Goal: Information Seeking & Learning: Learn about a topic

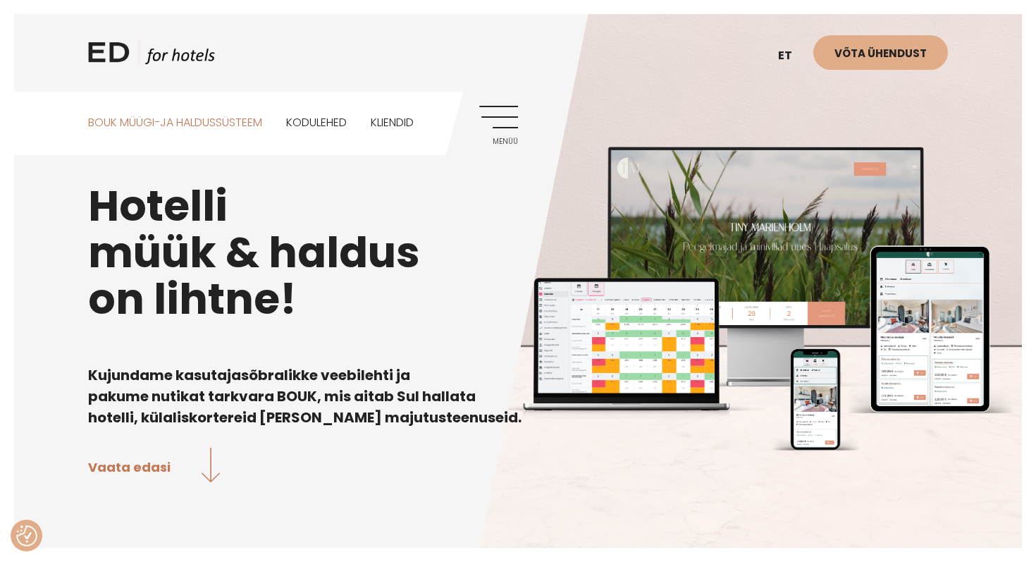
click at [234, 123] on link "BOUK MÜÜGI-JA HALDUSSÜSTEEM" at bounding box center [175, 123] width 174 height 63
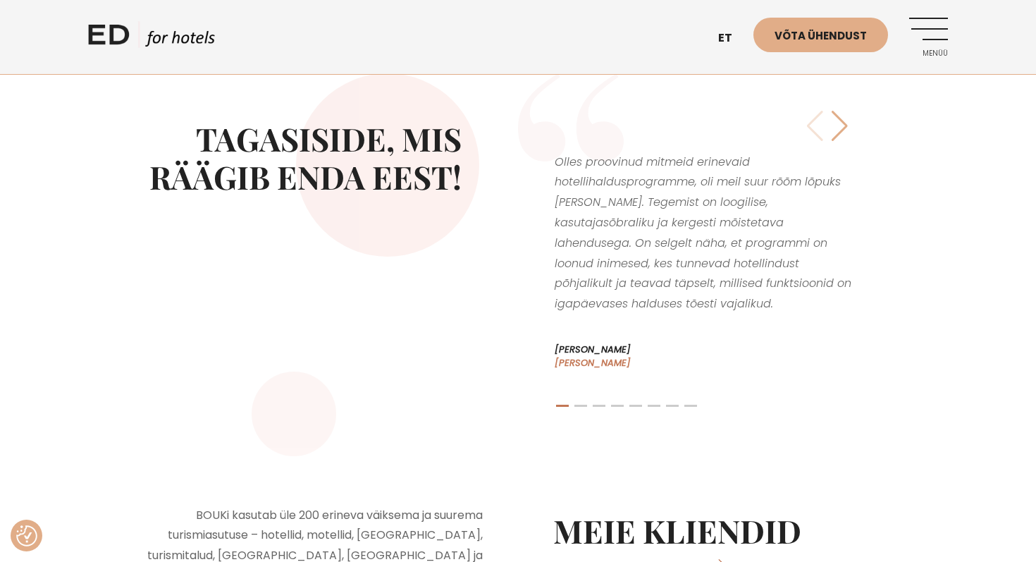
scroll to position [2598, 0]
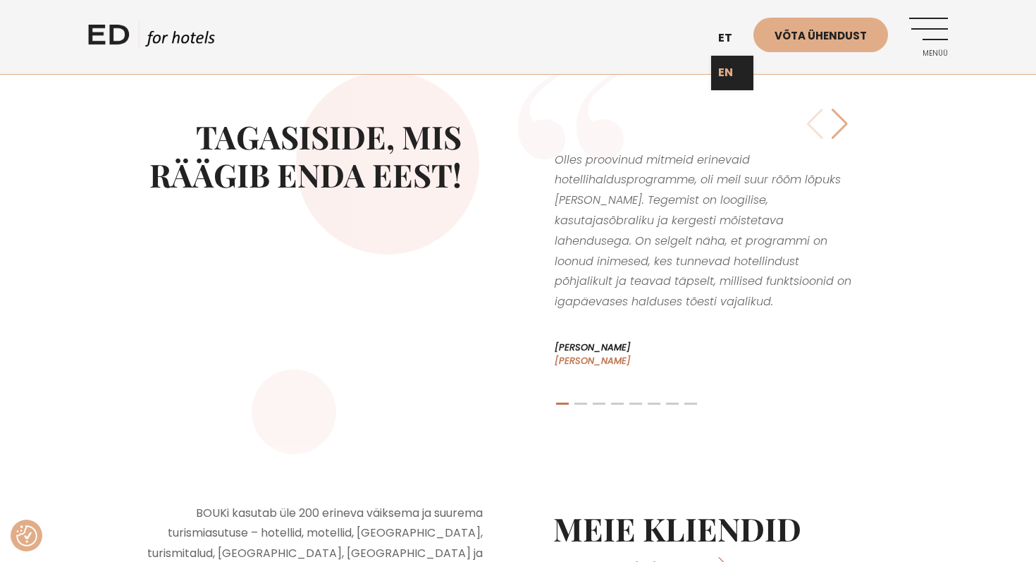
click at [728, 68] on link "EN" at bounding box center [732, 73] width 42 height 35
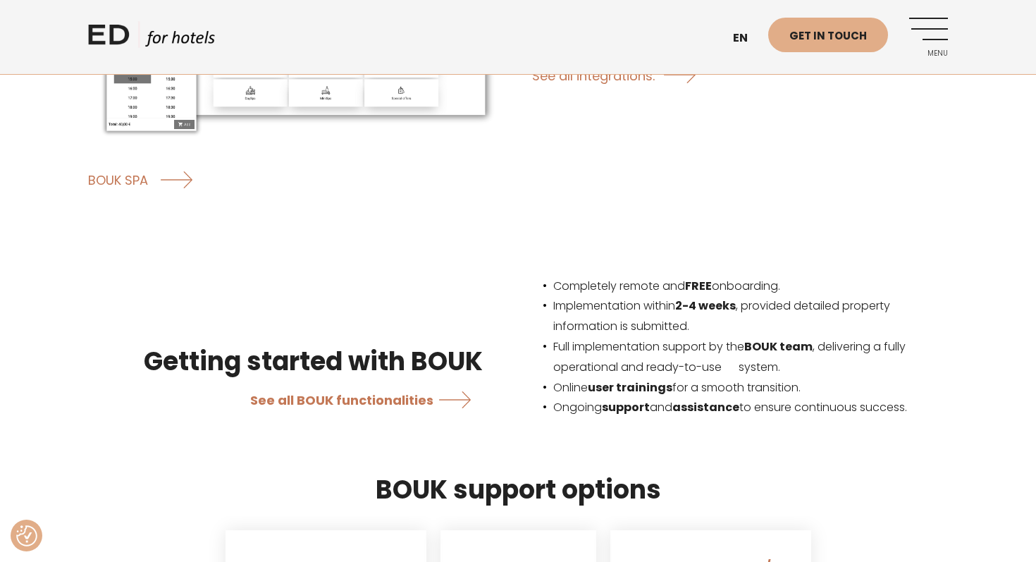
scroll to position [2355, 0]
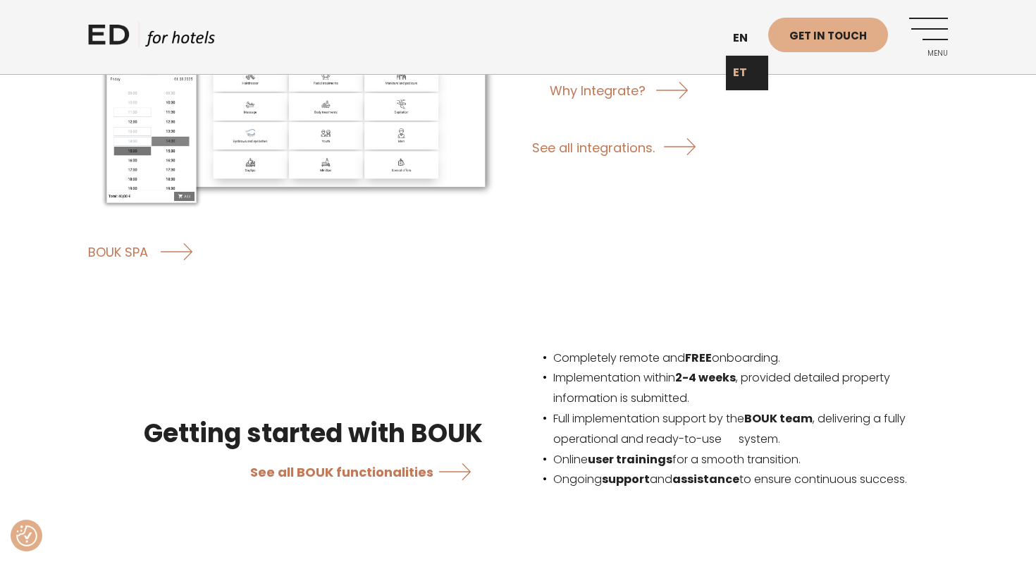
click at [740, 79] on link "ET" at bounding box center [747, 73] width 42 height 35
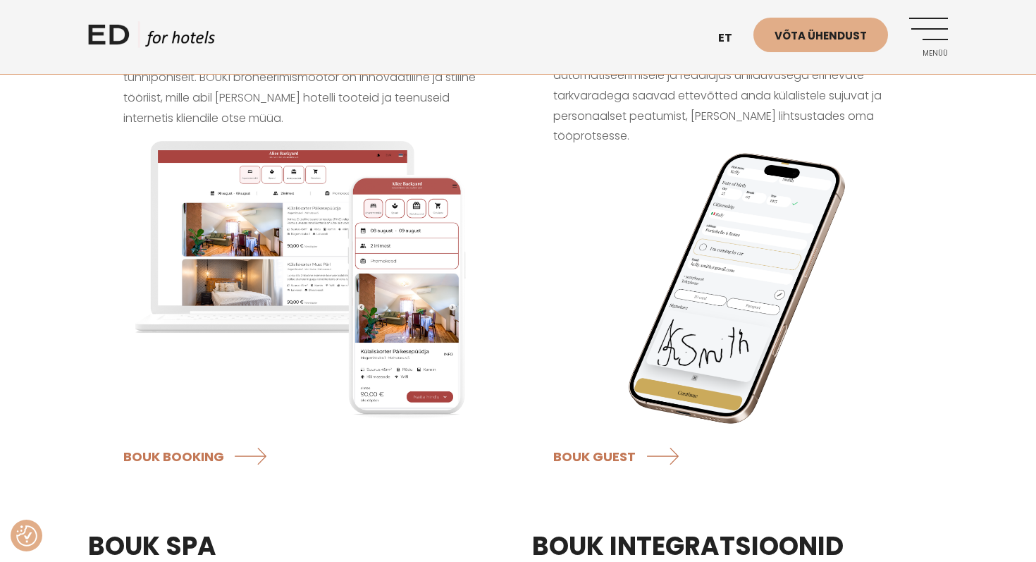
scroll to position [1426, 0]
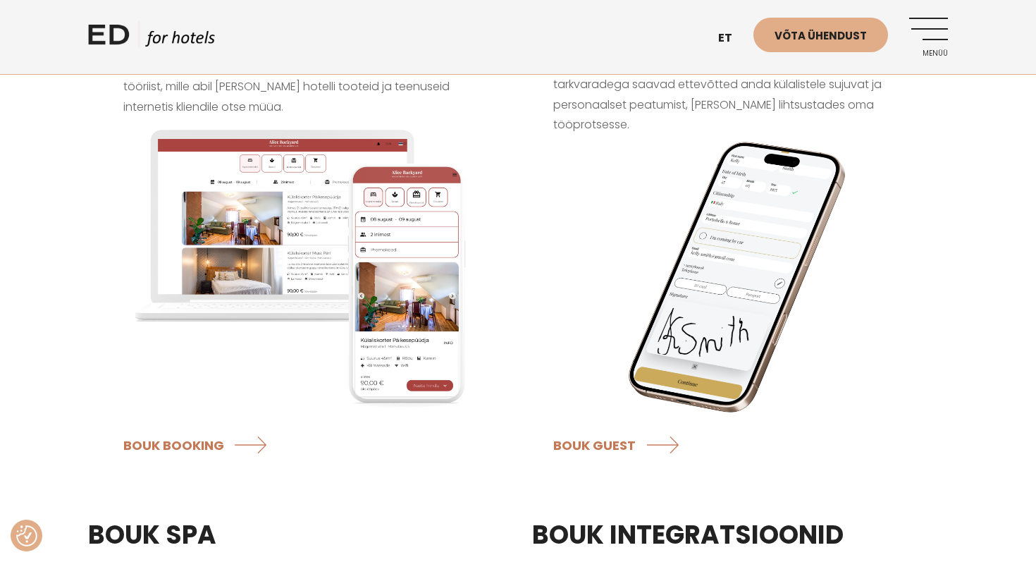
click at [939, 42] on link "Menüü" at bounding box center [928, 37] width 39 height 39
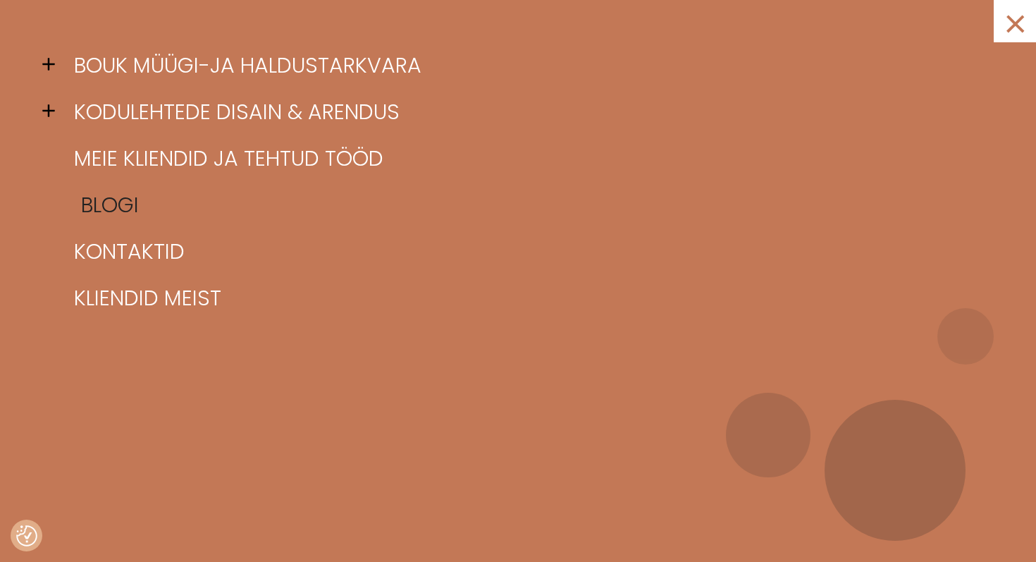
click at [99, 206] on link "Blogi" at bounding box center [535, 205] width 930 height 46
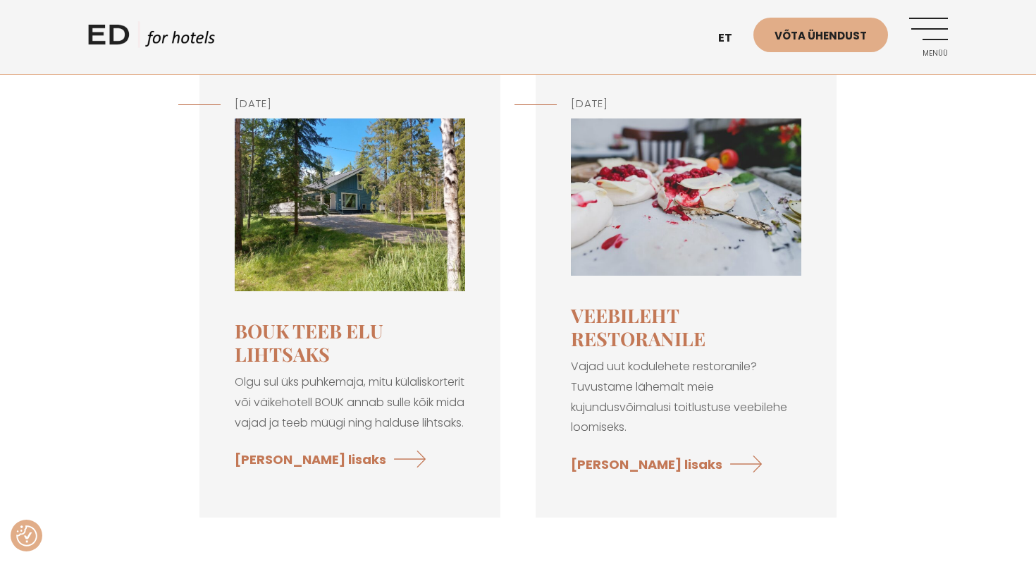
scroll to position [5177, 0]
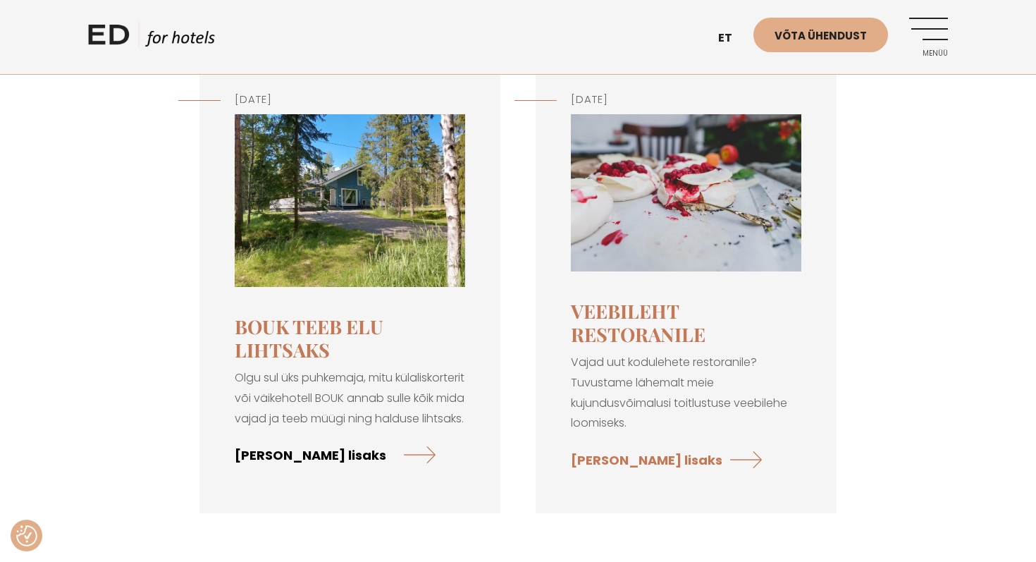
click at [335, 435] on link "[PERSON_NAME] lisaks" at bounding box center [335, 453] width 201 height 37
click at [734, 75] on link "EN" at bounding box center [732, 73] width 42 height 35
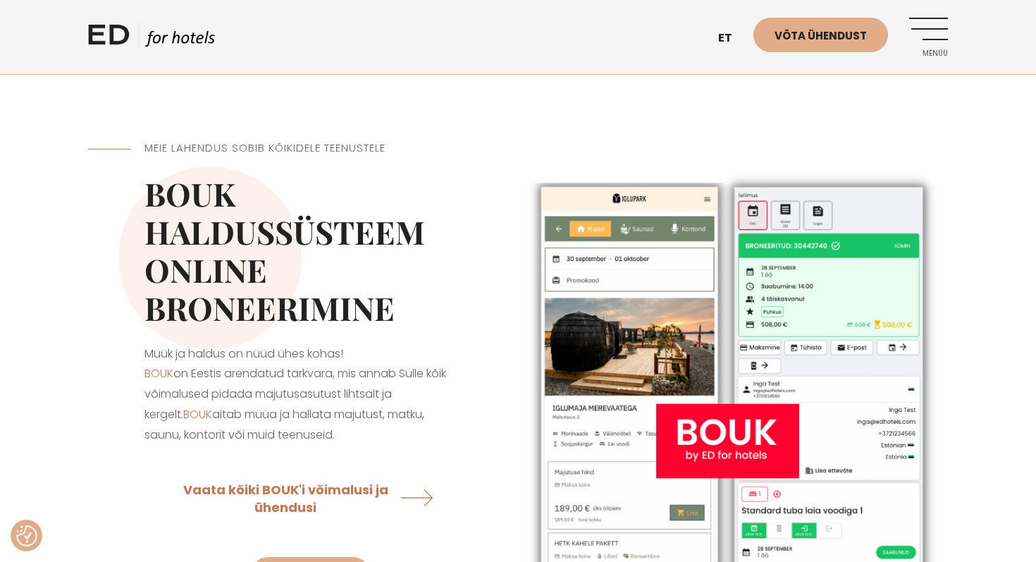
scroll to position [232, 0]
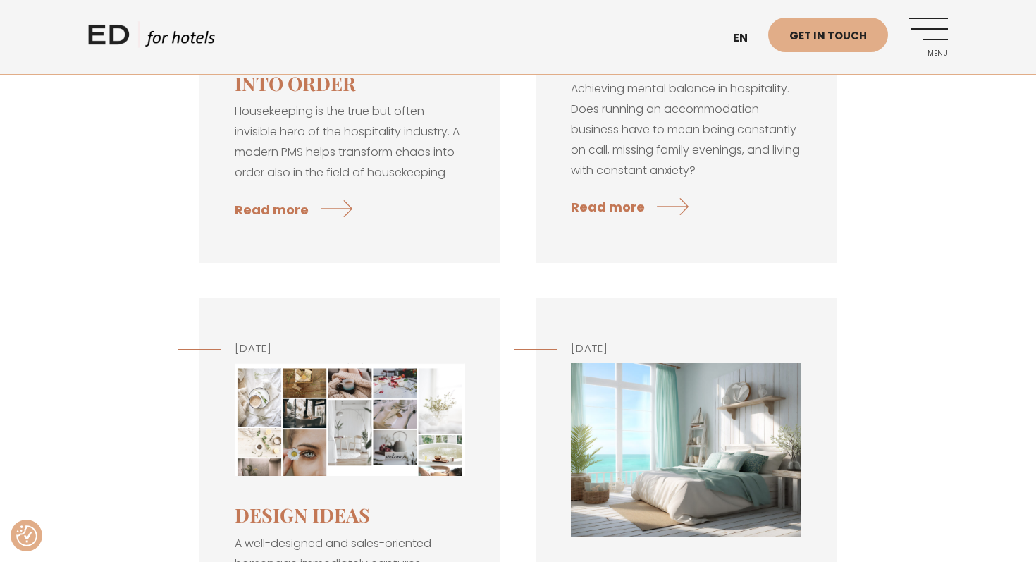
scroll to position [431, 0]
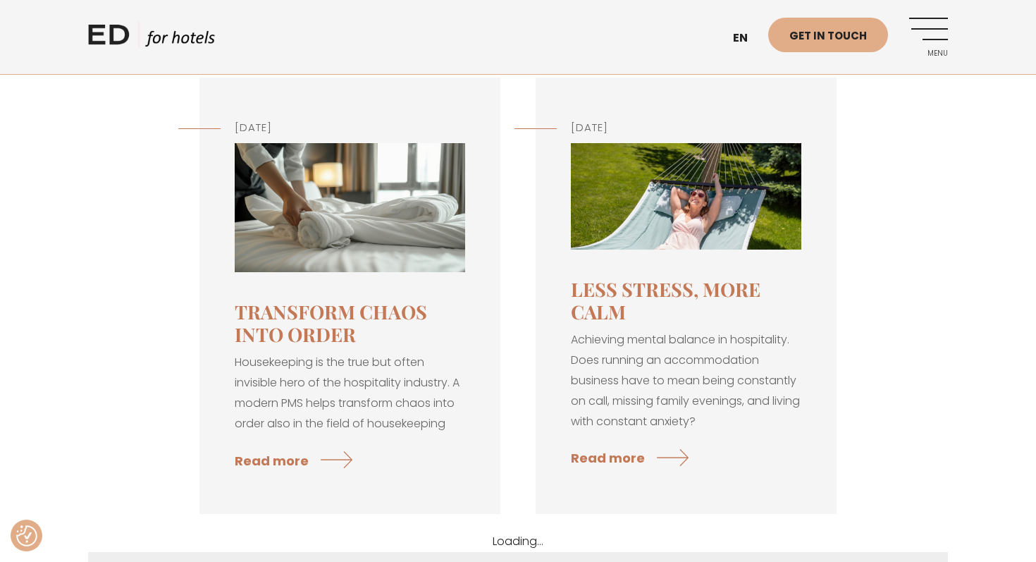
scroll to position [191, 0]
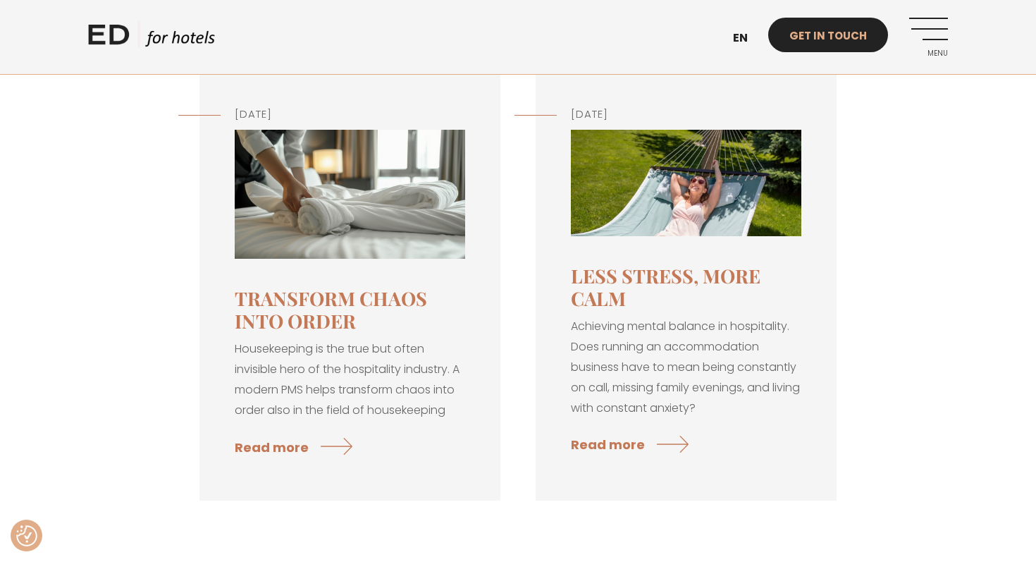
click at [813, 39] on link "Get in touch" at bounding box center [828, 35] width 120 height 35
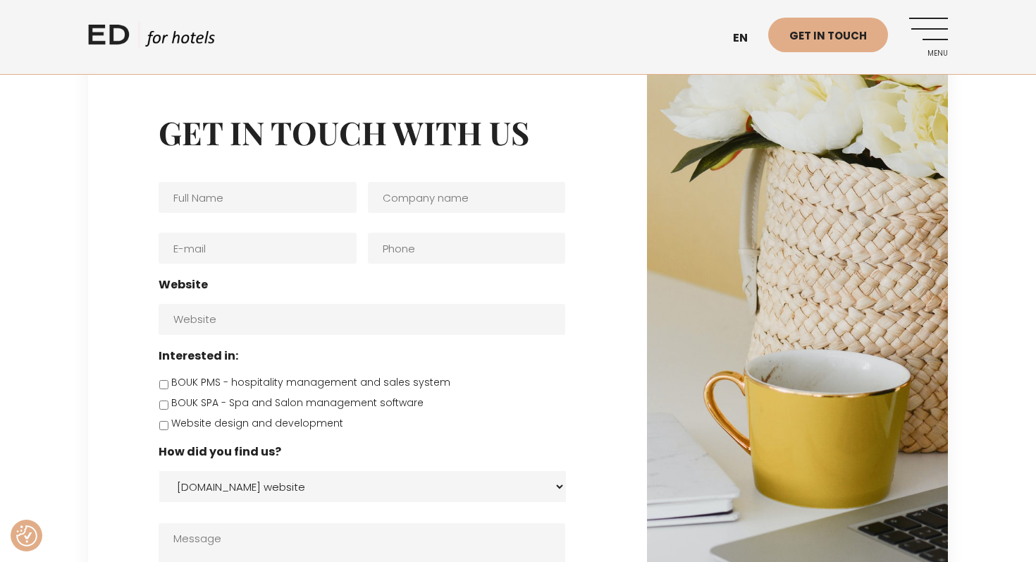
click at [939, 40] on link "Menu" at bounding box center [928, 37] width 39 height 39
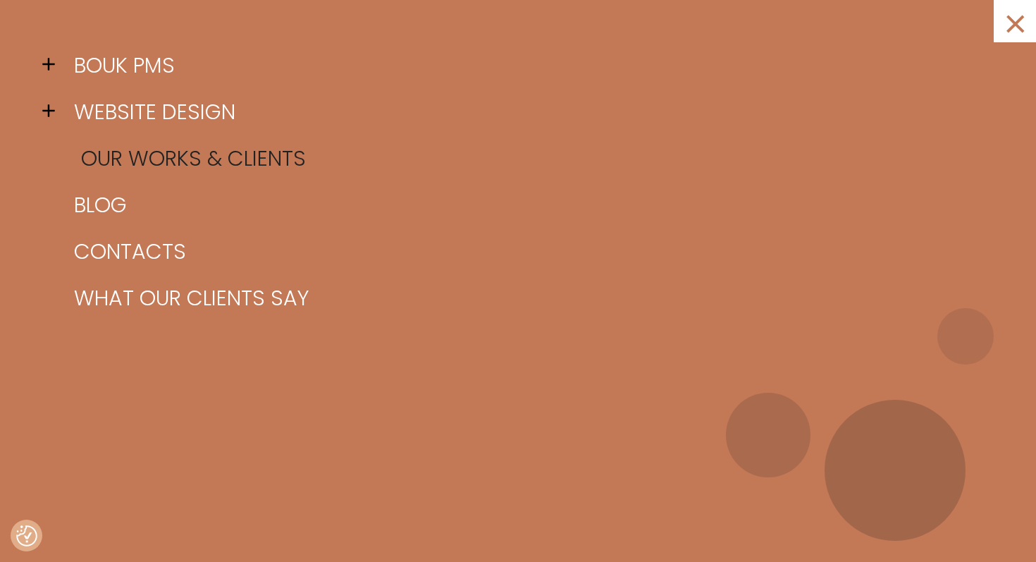
click at [251, 158] on link "Our works & clients" at bounding box center [535, 158] width 930 height 46
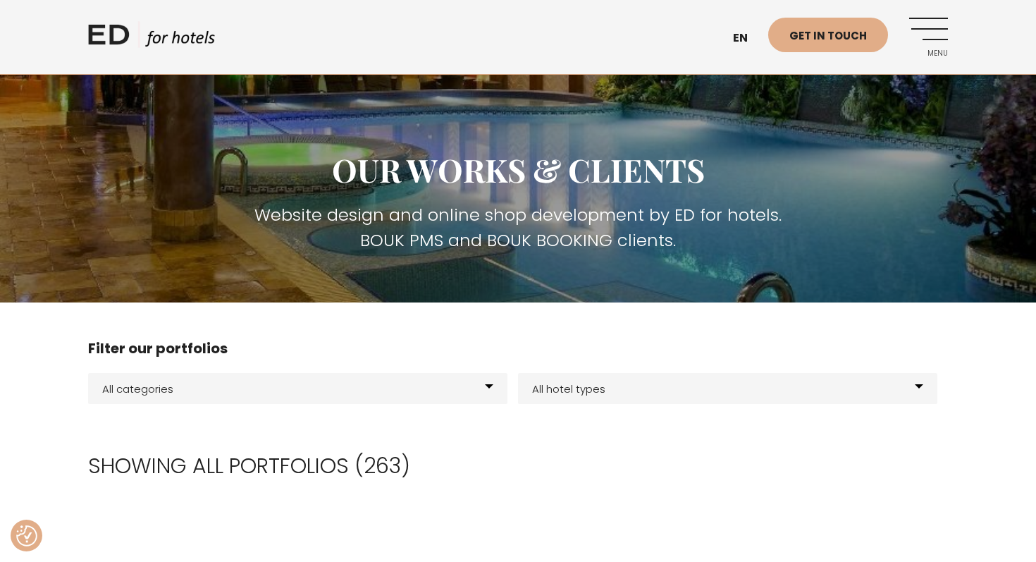
scroll to position [37, 0]
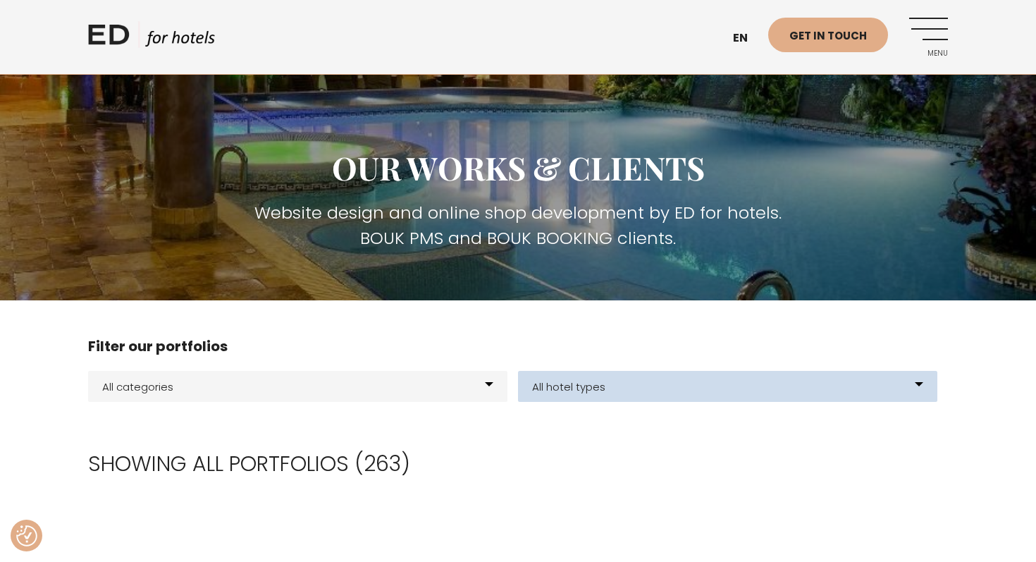
click at [599, 384] on select "All hotel types E-shop Hotels Resort Glamping Experience center BOUK PMS - sale…" at bounding box center [727, 386] width 419 height 31
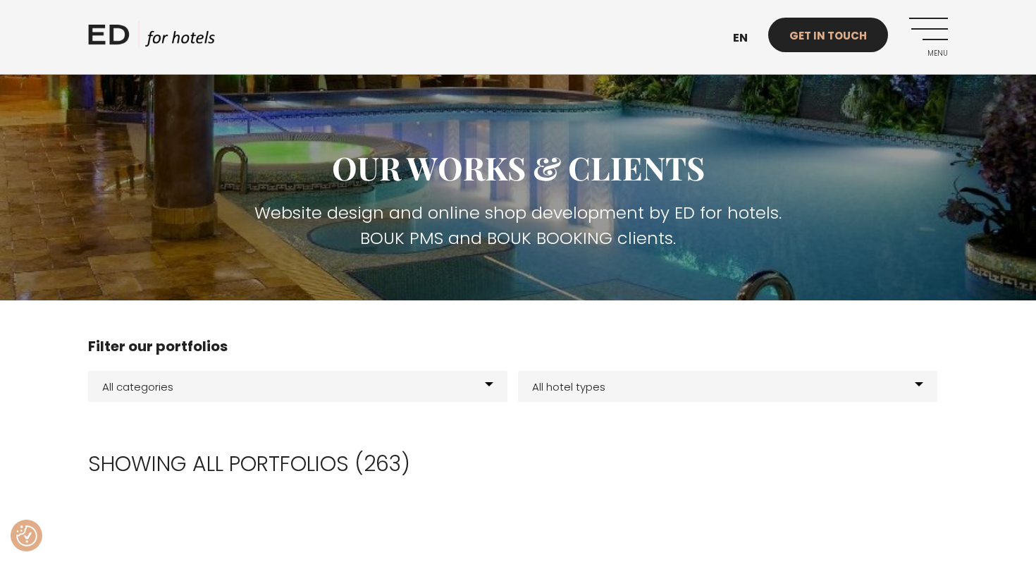
click at [828, 31] on link "Get in touch" at bounding box center [828, 35] width 120 height 35
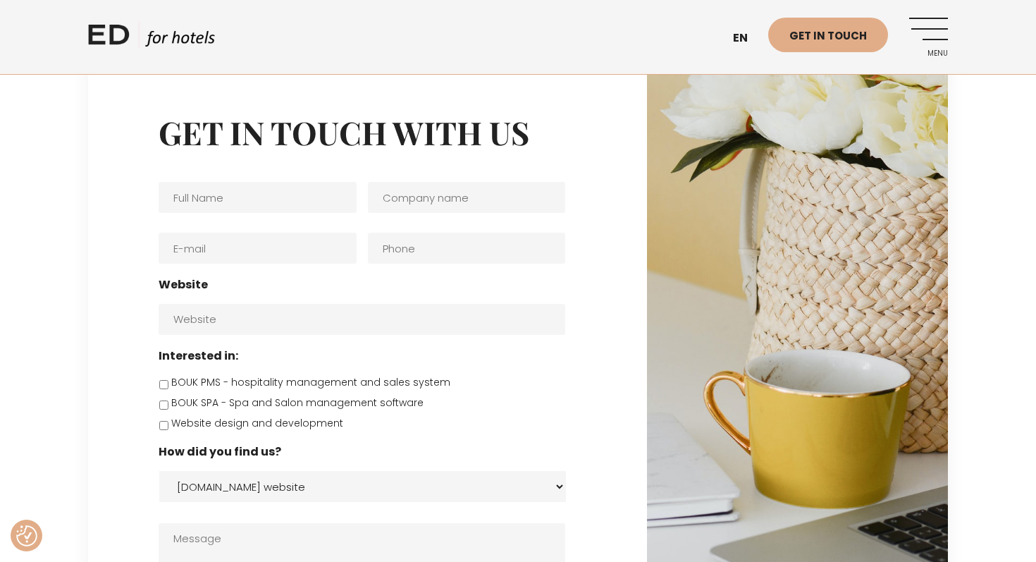
click at [930, 33] on link "Menu" at bounding box center [928, 37] width 39 height 39
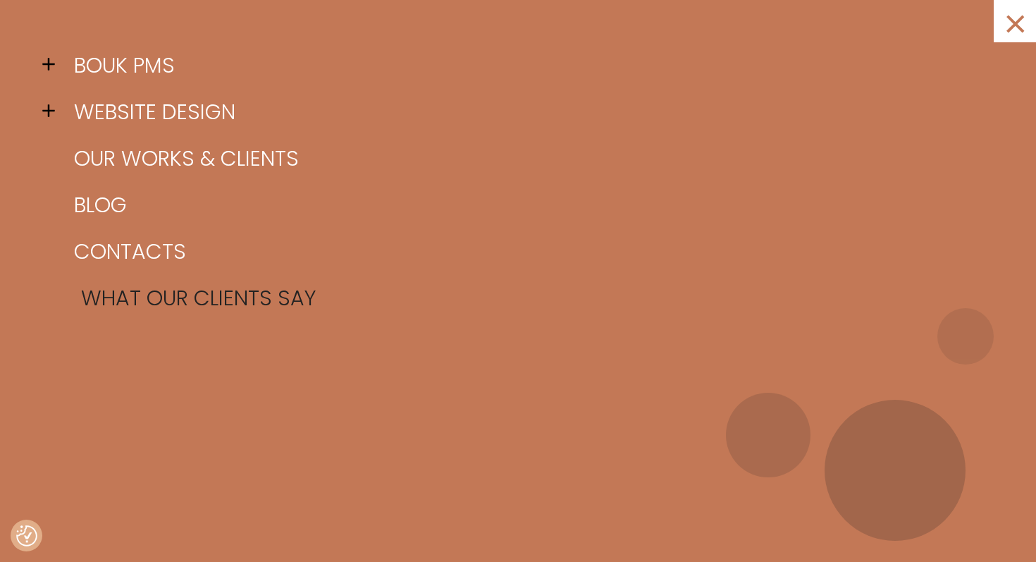
click at [240, 297] on link "What our clients say" at bounding box center [535, 298] width 930 height 46
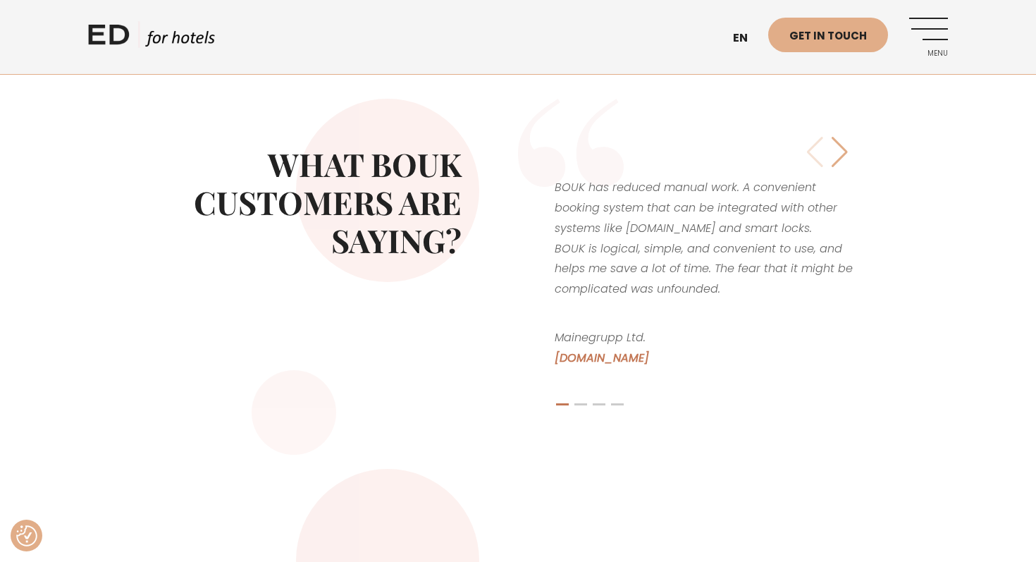
scroll to position [314, 0]
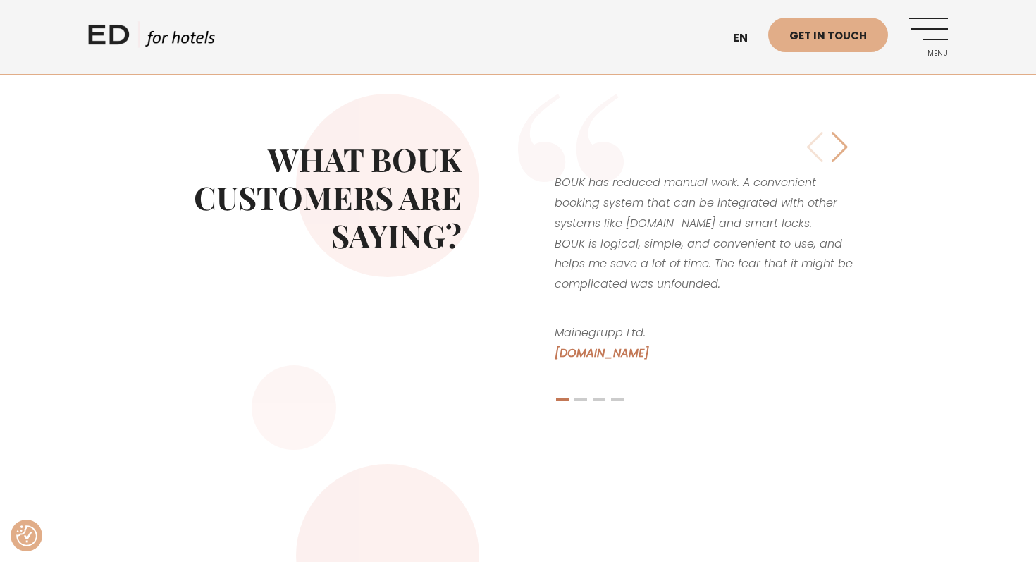
click at [846, 142] on div "Next slide" at bounding box center [839, 146] width 19 height 31
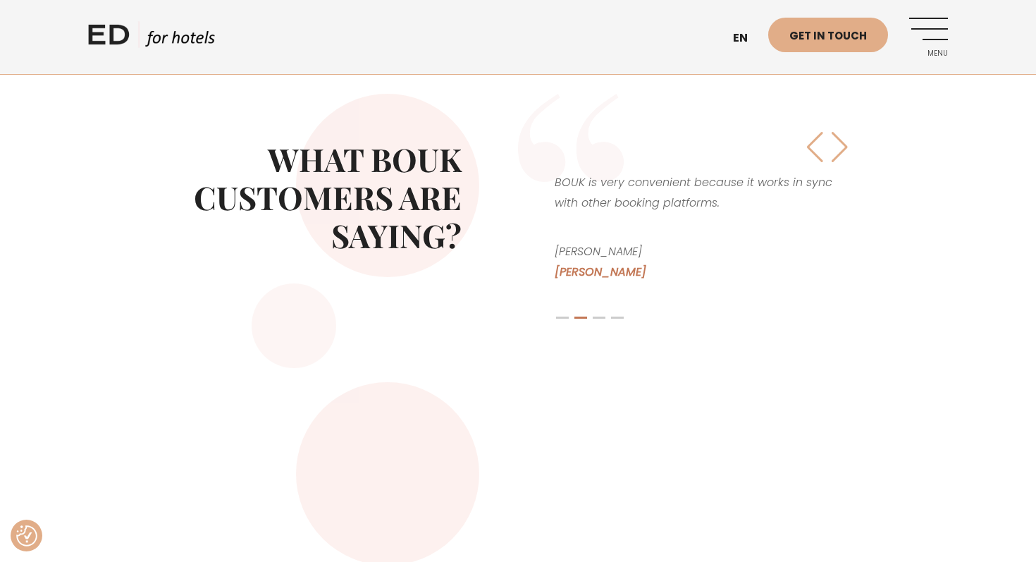
click at [846, 142] on div "Next slide" at bounding box center [839, 146] width 19 height 31
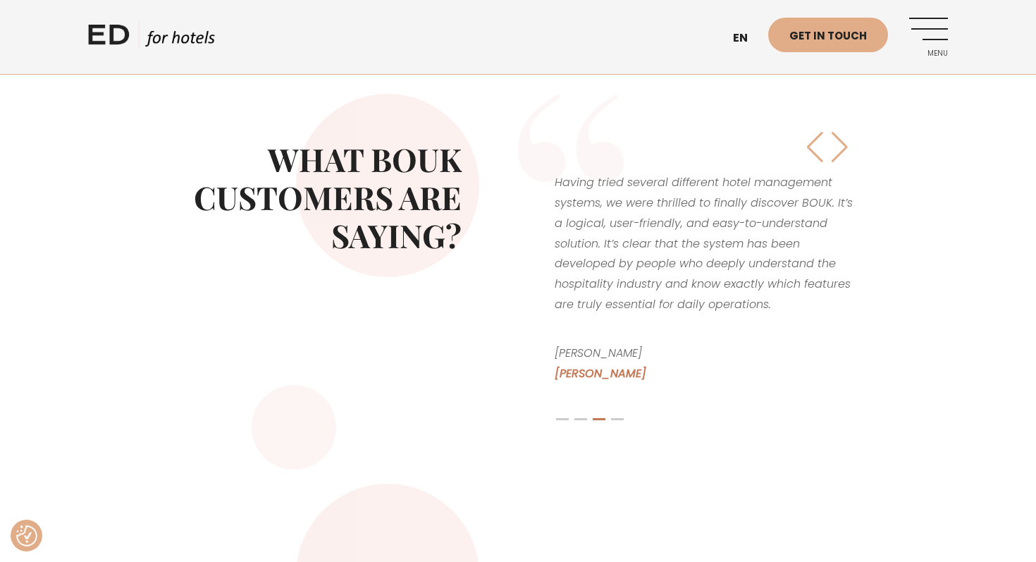
click at [846, 142] on div "Next slide" at bounding box center [839, 146] width 19 height 31
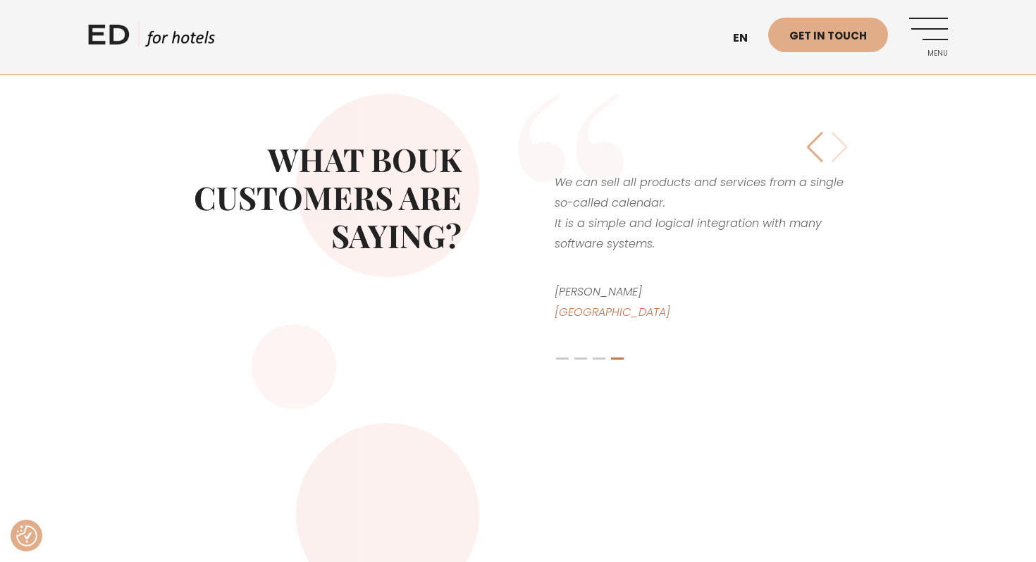
click at [846, 142] on div "BOUK has reduced manual work. A convenient booking system that can be integrate…" at bounding box center [704, 251] width 303 height 244
click at [839, 139] on div "BOUK has reduced manual work. A convenient booking system that can be integrate…" at bounding box center [704, 251] width 303 height 244
click at [811, 140] on div "Previous slide" at bounding box center [814, 146] width 19 height 31
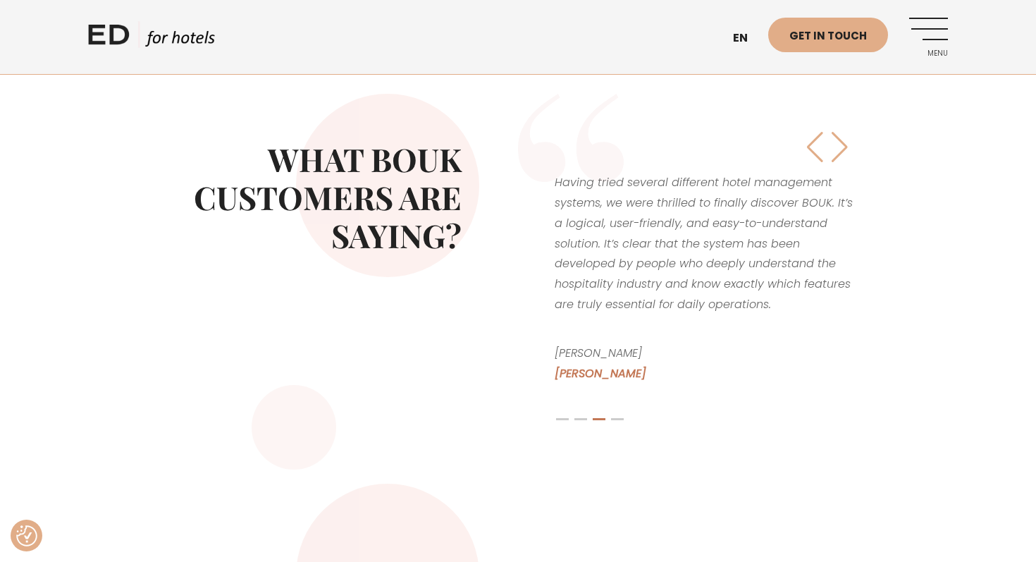
click at [811, 140] on div "Previous slide" at bounding box center [814, 146] width 19 height 31
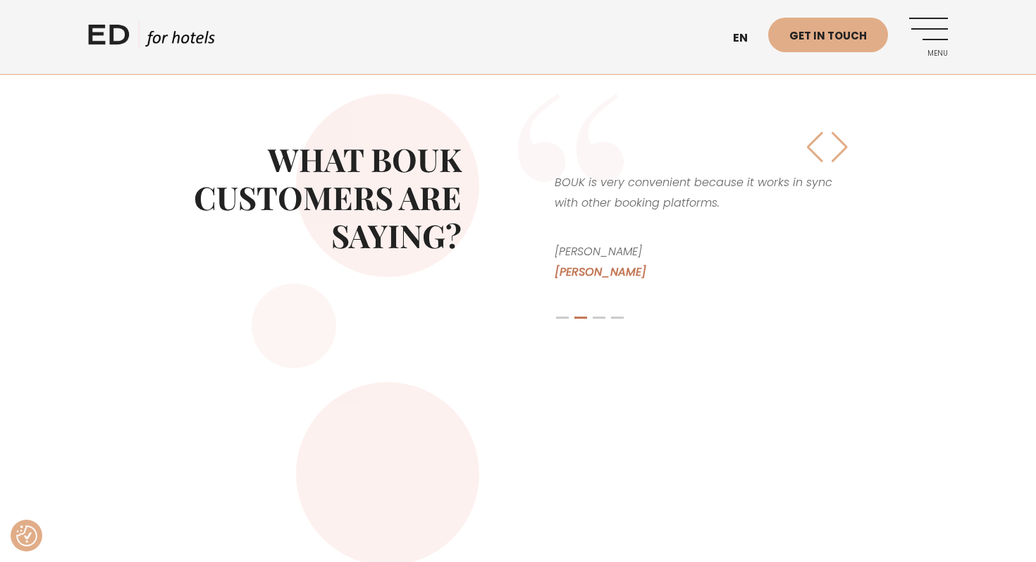
click at [811, 140] on div "Previous slide" at bounding box center [814, 146] width 19 height 31
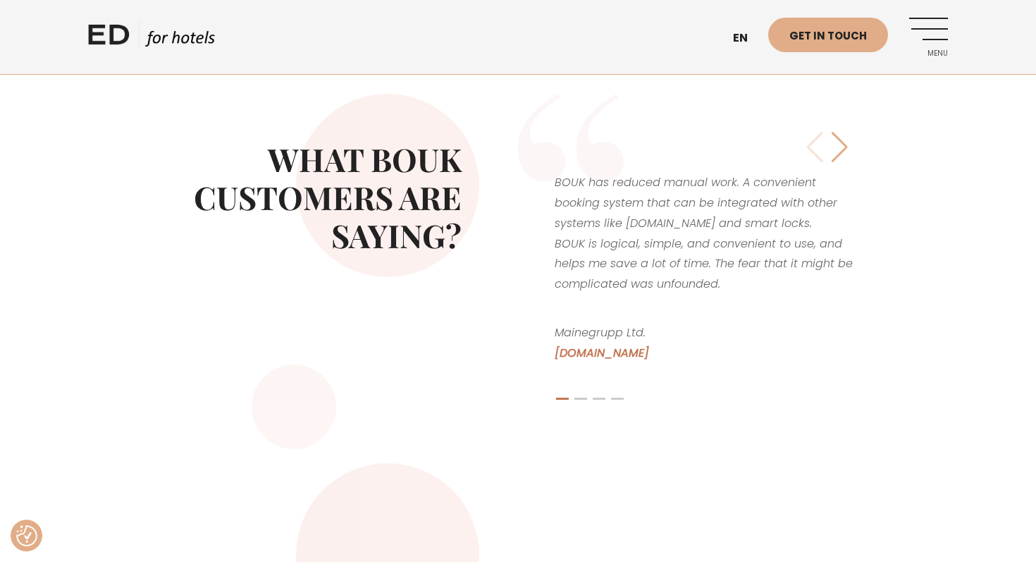
click at [811, 140] on div "BOUK has reduced manual work. A convenient booking system that can be integrate…" at bounding box center [704, 271] width 303 height 285
